Goal: Information Seeking & Learning: Learn about a topic

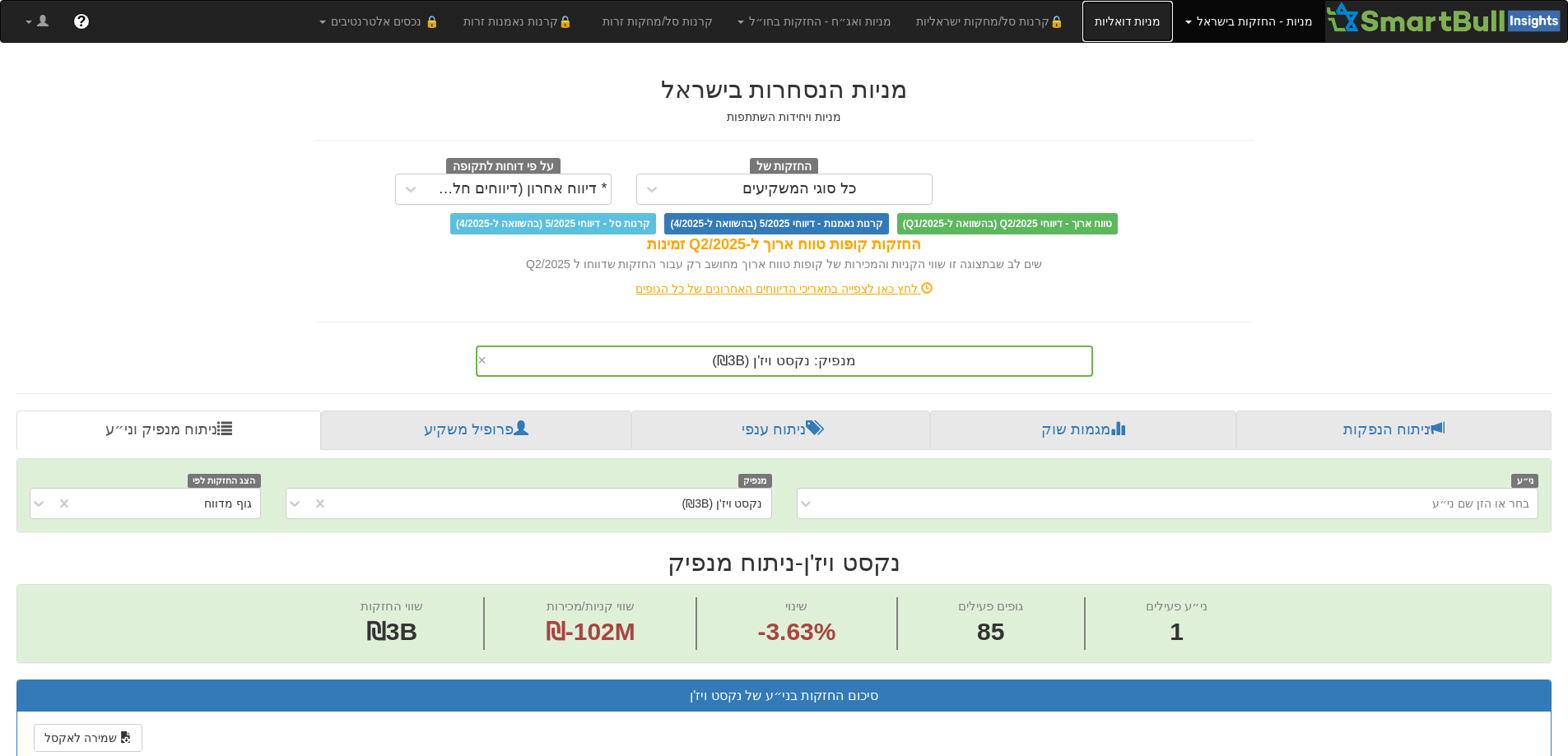
click at [1147, 26] on link "מניות דואליות" at bounding box center [1128, 21] width 91 height 41
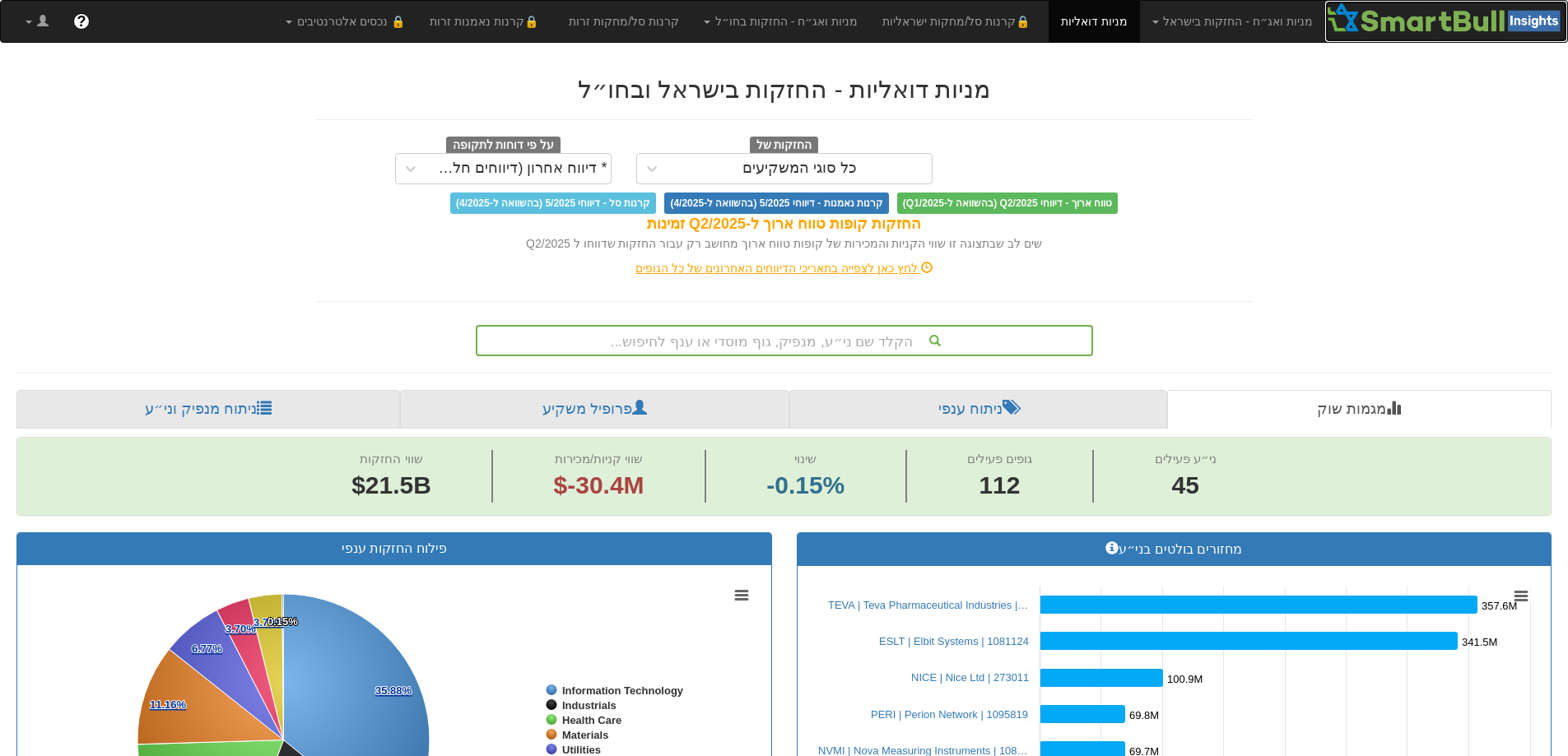
click at [1427, 20] on img at bounding box center [1447, 17] width 242 height 33
